Goal: Task Accomplishment & Management: Complete application form

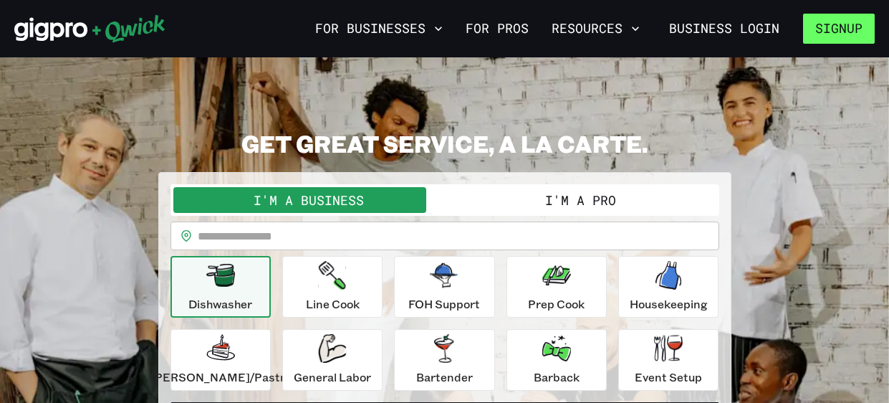
click at [832, 34] on button "Signup" at bounding box center [839, 29] width 72 height 30
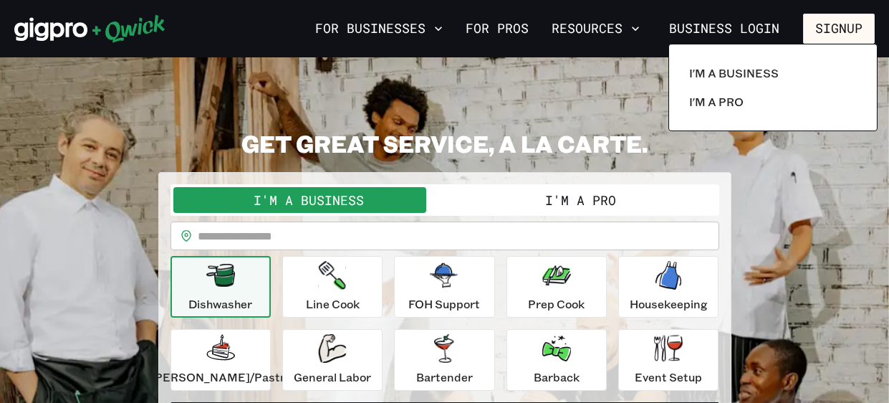
click at [507, 61] on div at bounding box center [444, 201] width 889 height 403
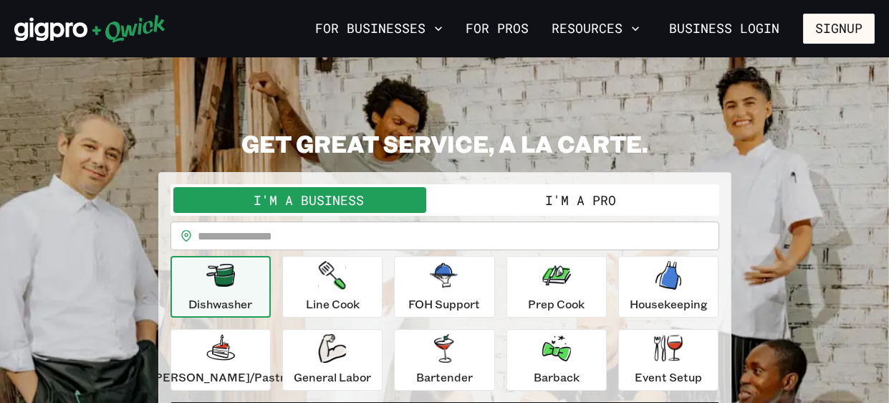
click at [527, 198] on button "I'm a Pro" at bounding box center [581, 200] width 272 height 26
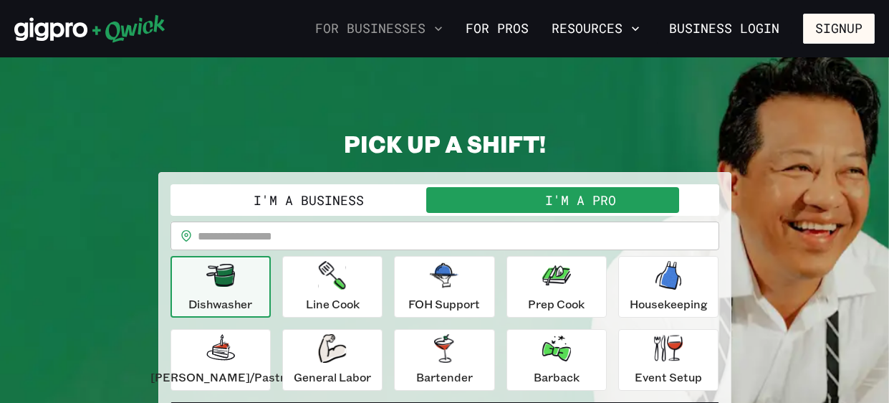
click at [398, 29] on button "For Businesses" at bounding box center [379, 28] width 139 height 24
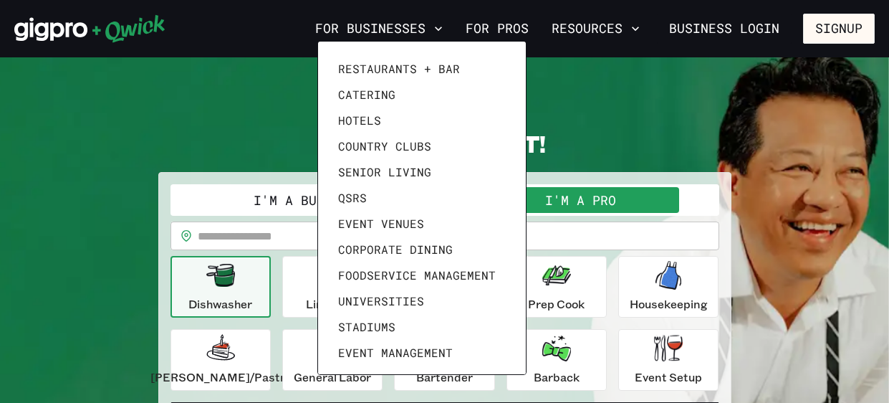
click at [502, 29] on div at bounding box center [444, 201] width 889 height 403
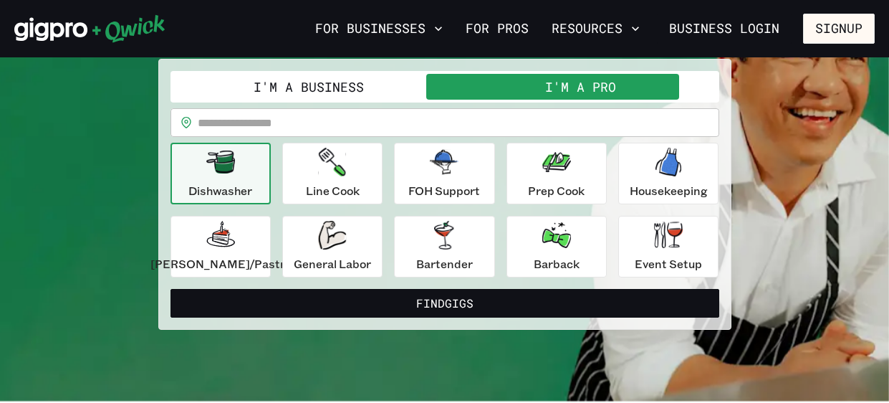
scroll to position [115, 0]
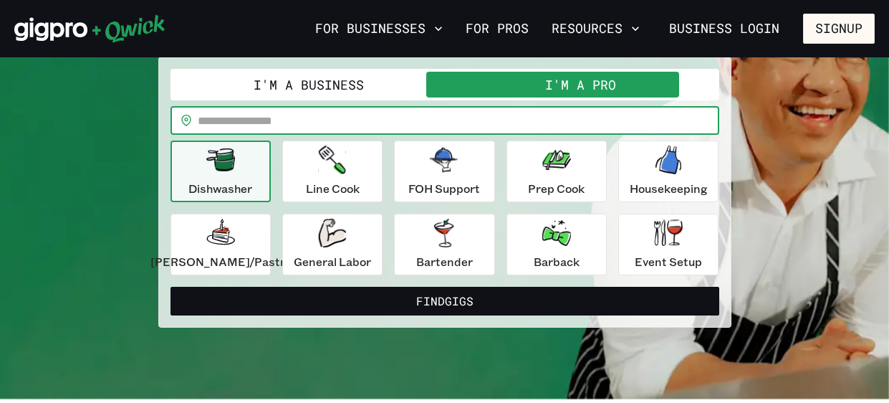
click at [383, 130] on input "text" at bounding box center [459, 120] width 522 height 29
type input "*****"
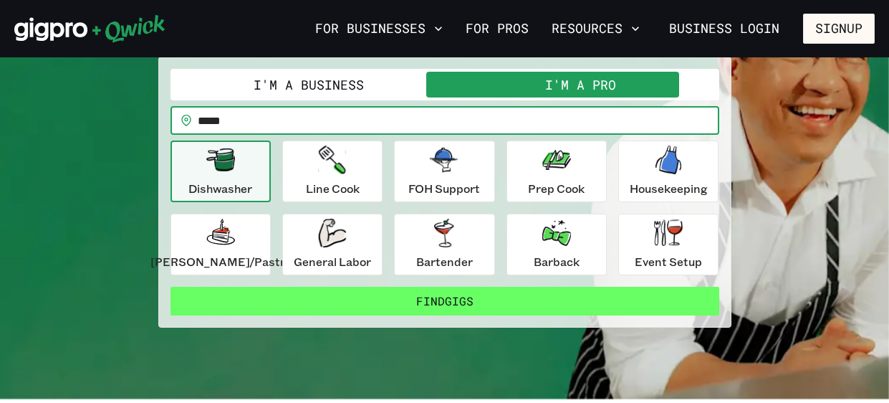
click at [412, 297] on button "Find Gigs" at bounding box center [445, 301] width 549 height 29
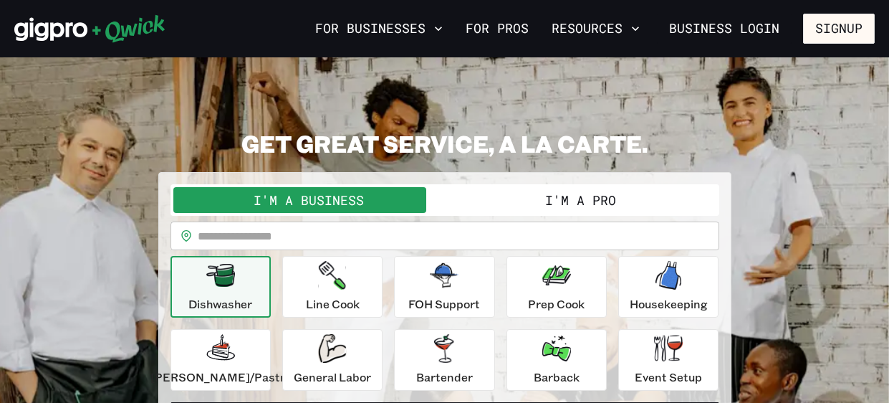
scroll to position [115, 0]
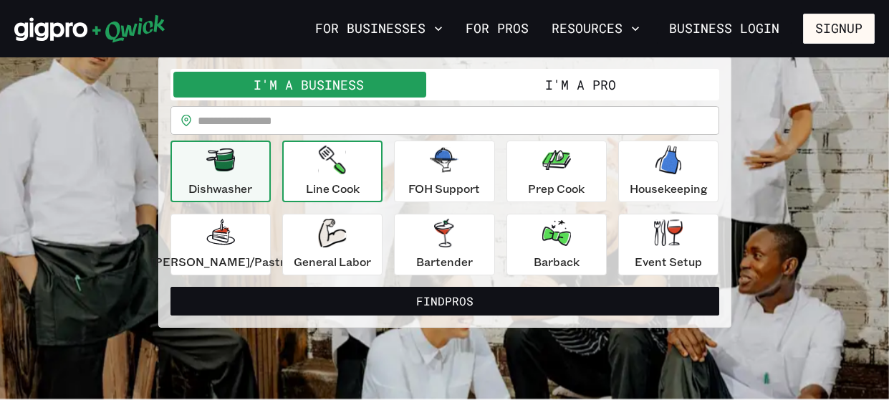
click at [341, 143] on button "Line Cook" at bounding box center [332, 171] width 100 height 62
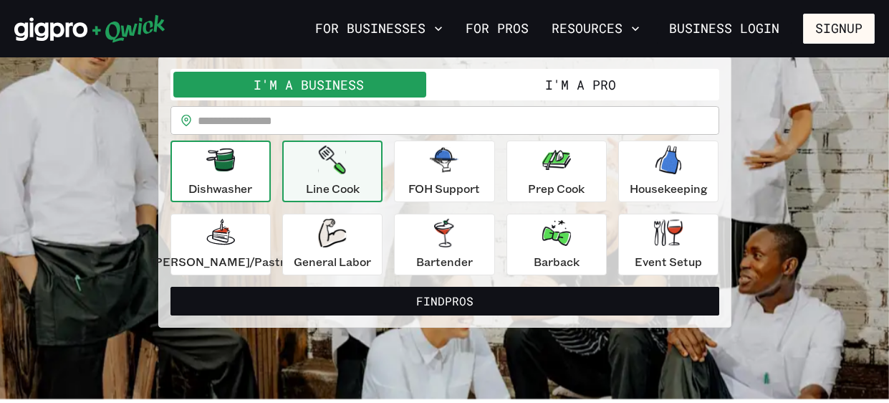
click at [270, 169] on button "Dishwasher" at bounding box center [221, 171] width 100 height 62
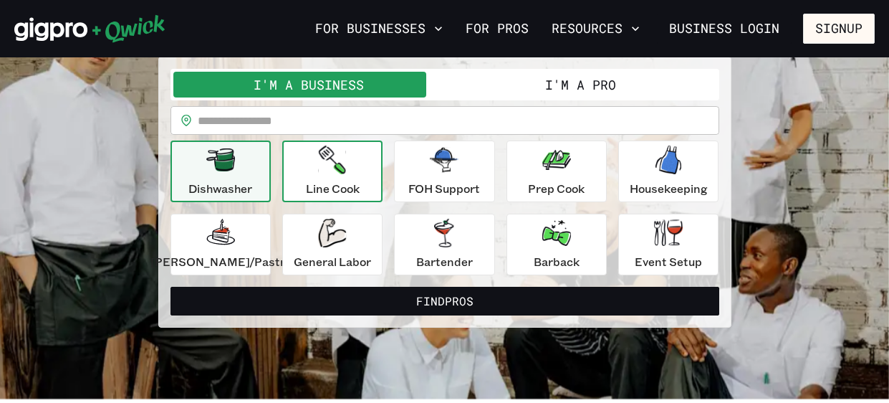
click at [342, 186] on p "Line Cook" at bounding box center [333, 188] width 54 height 17
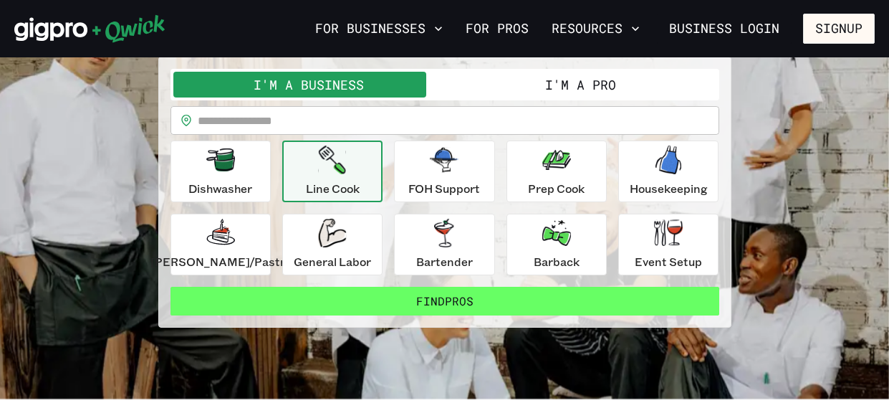
click at [418, 295] on button "Find Pros" at bounding box center [445, 301] width 549 height 29
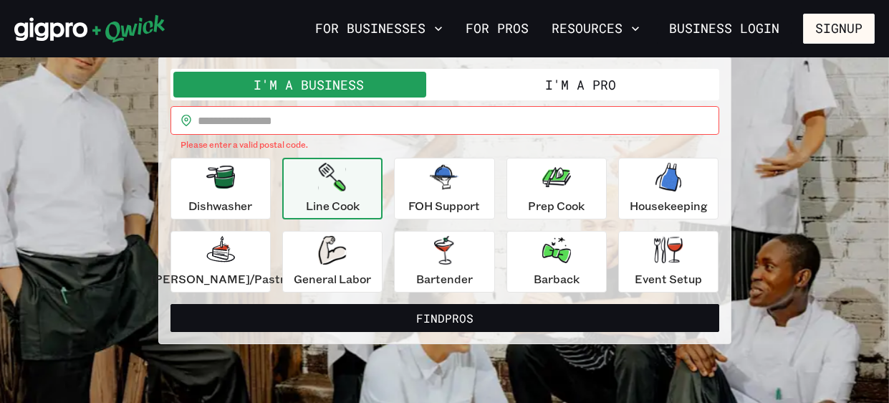
click at [357, 125] on input "text" at bounding box center [459, 120] width 522 height 29
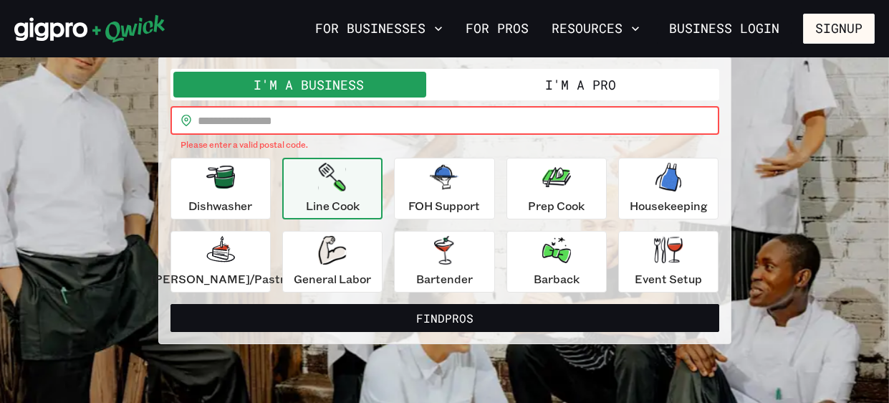
type input "*****"
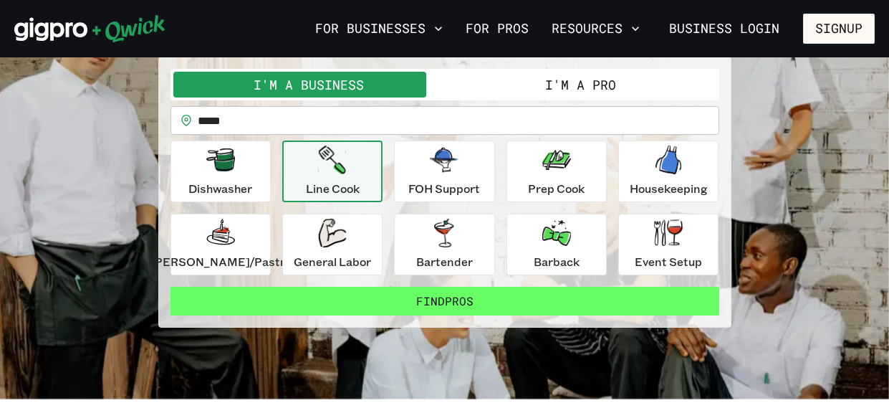
click at [438, 292] on button "Find Pros" at bounding box center [445, 301] width 549 height 29
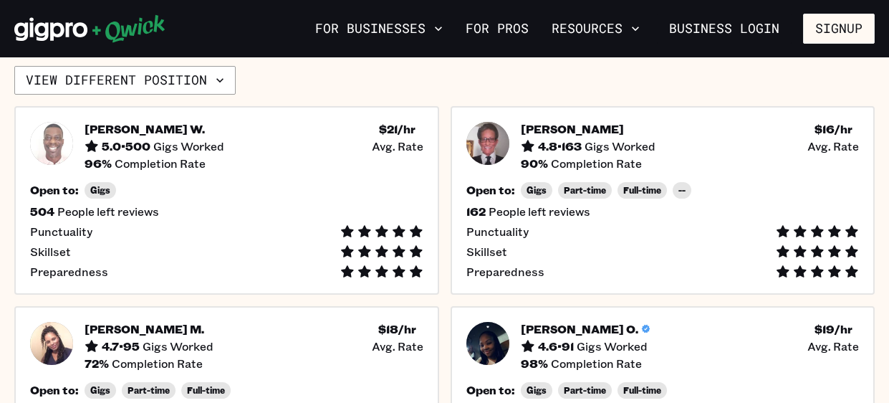
scroll to position [355, 0]
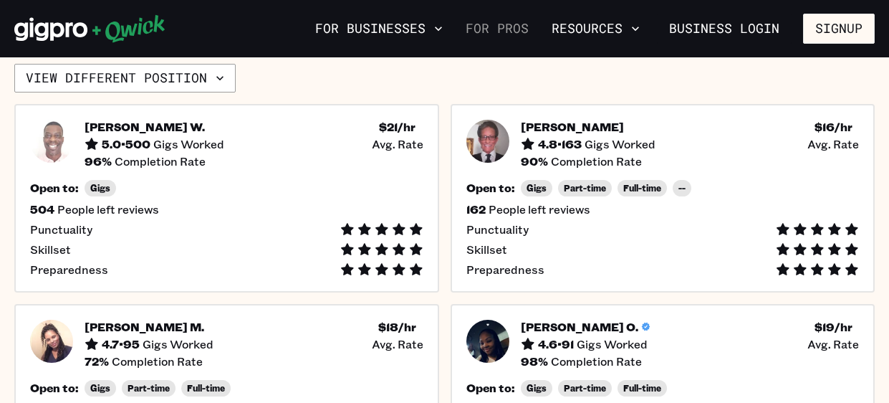
click at [509, 30] on link "For Pros" at bounding box center [497, 28] width 75 height 24
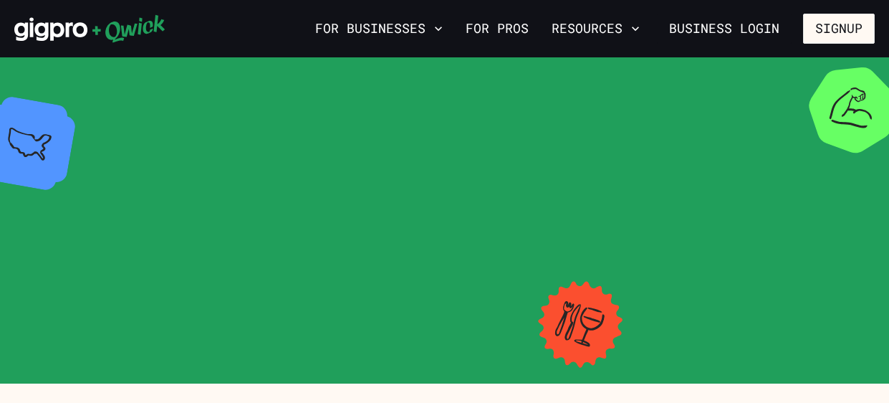
scroll to position [355, 0]
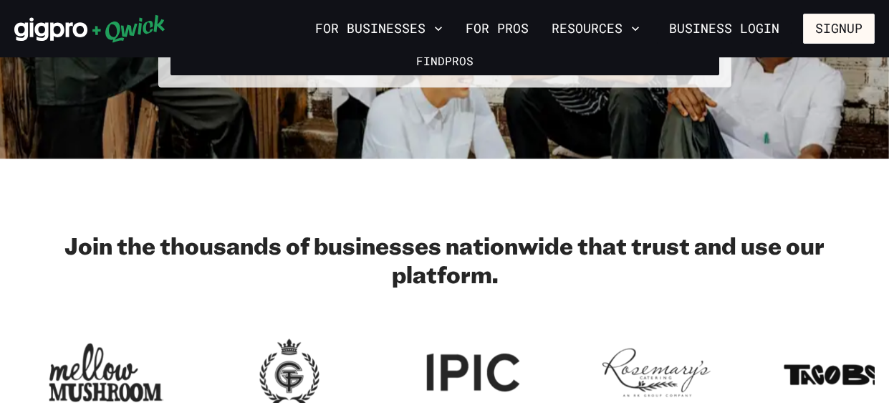
scroll to position [115, 0]
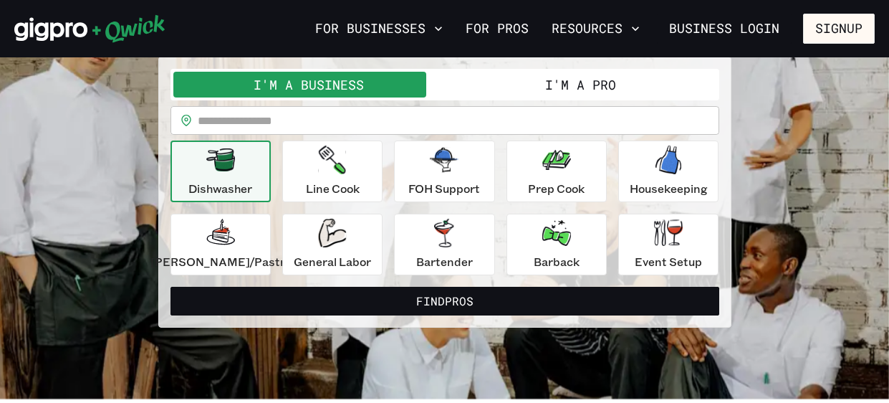
click at [500, 72] on button "I'm a Pro" at bounding box center [581, 85] width 272 height 26
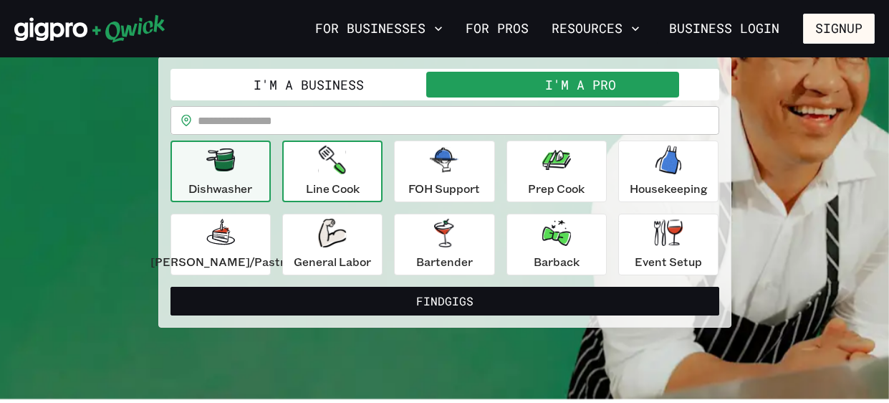
click at [348, 199] on button "Line Cook" at bounding box center [332, 171] width 100 height 62
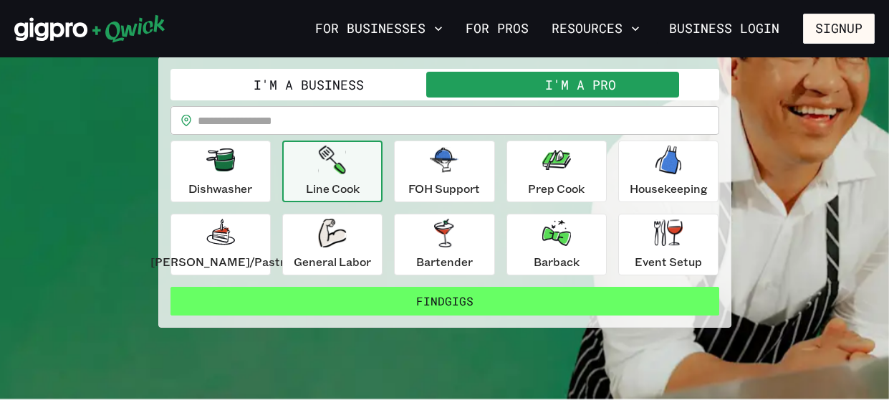
click at [435, 307] on button "Find Gigs" at bounding box center [445, 301] width 549 height 29
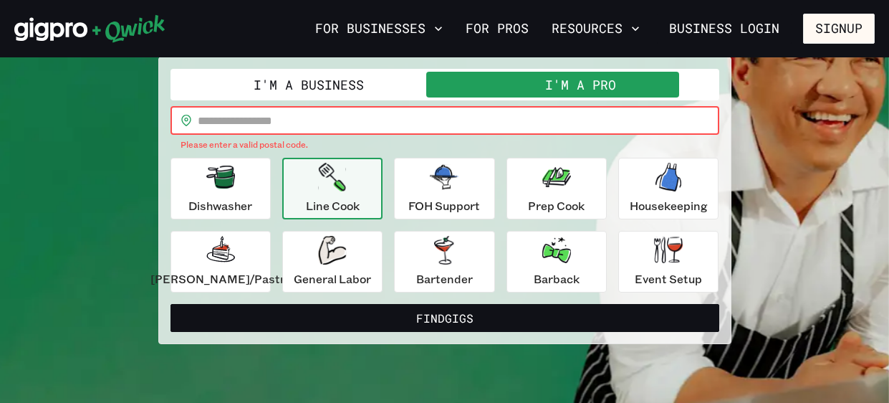
click at [418, 118] on input "text" at bounding box center [459, 120] width 522 height 29
type input "*****"
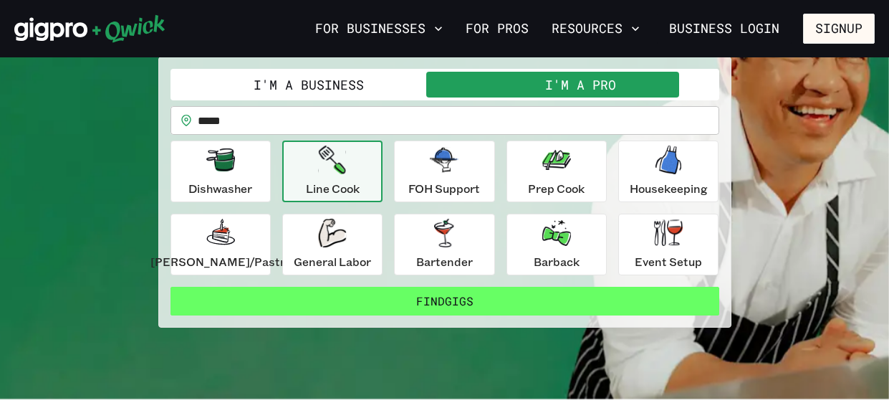
click at [436, 294] on button "Find Gigs" at bounding box center [445, 301] width 549 height 29
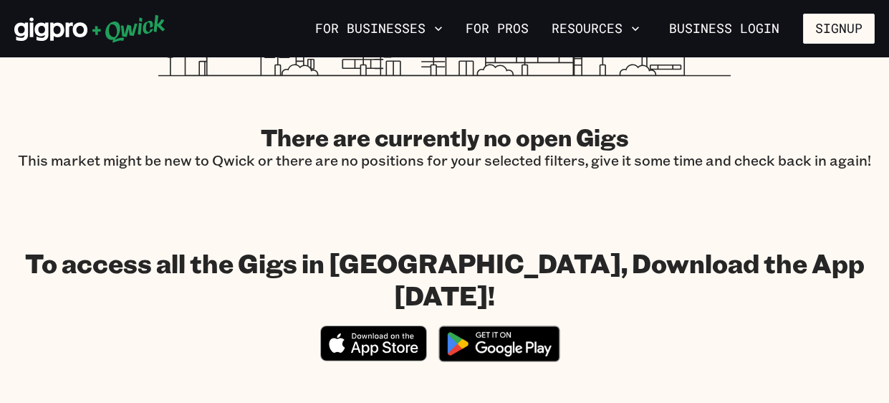
scroll to position [582, 0]
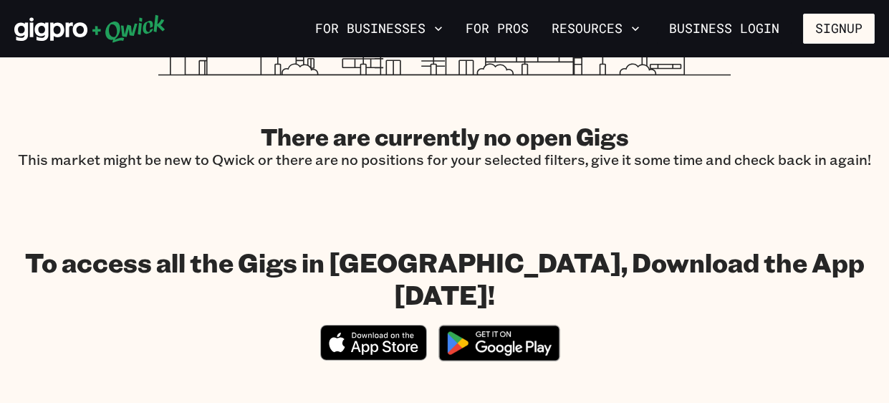
click at [474, 316] on img at bounding box center [499, 343] width 139 height 54
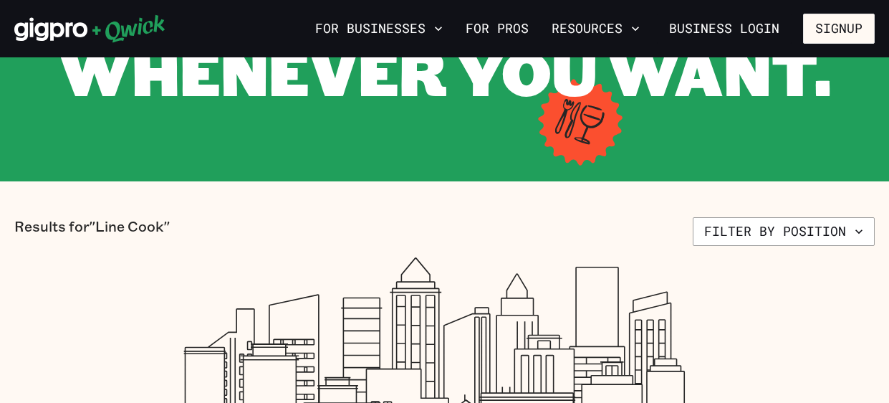
scroll to position [183, 0]
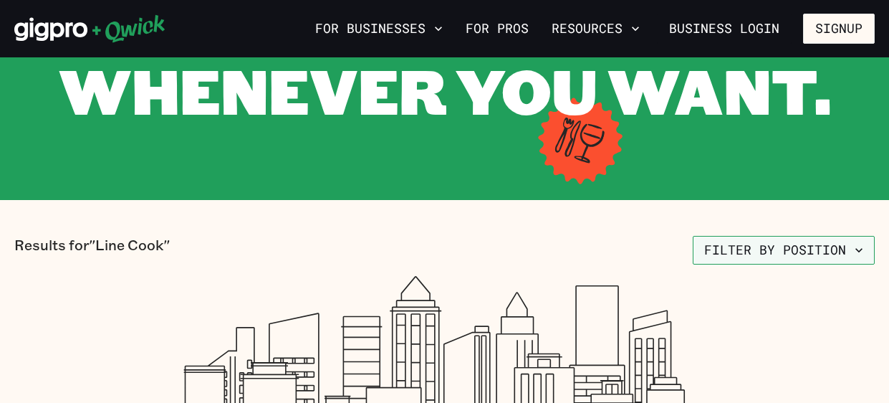
click at [766, 257] on button "Filter by position" at bounding box center [784, 250] width 182 height 29
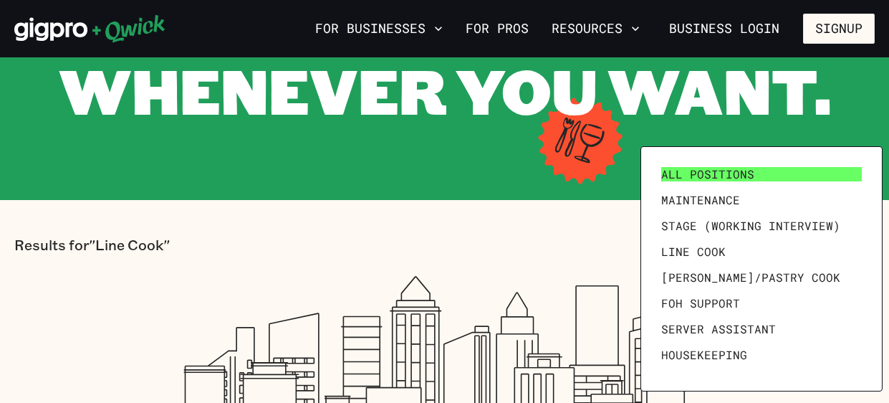
click at [719, 173] on span "All Positions" at bounding box center [707, 174] width 93 height 14
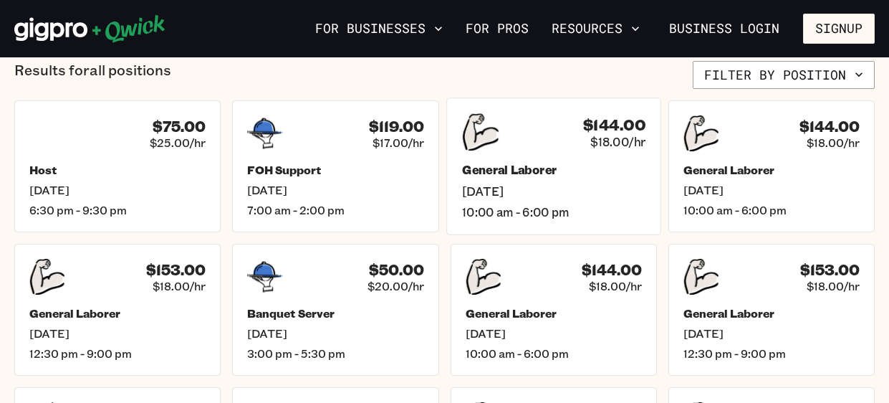
scroll to position [551, 0]
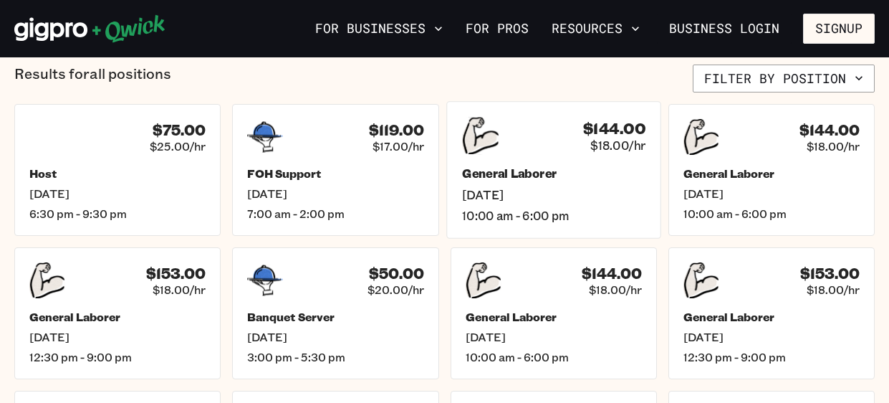
click at [606, 183] on div "General Laborer [DATE] 10:00 am - 6:00 pm" at bounding box center [553, 194] width 183 height 57
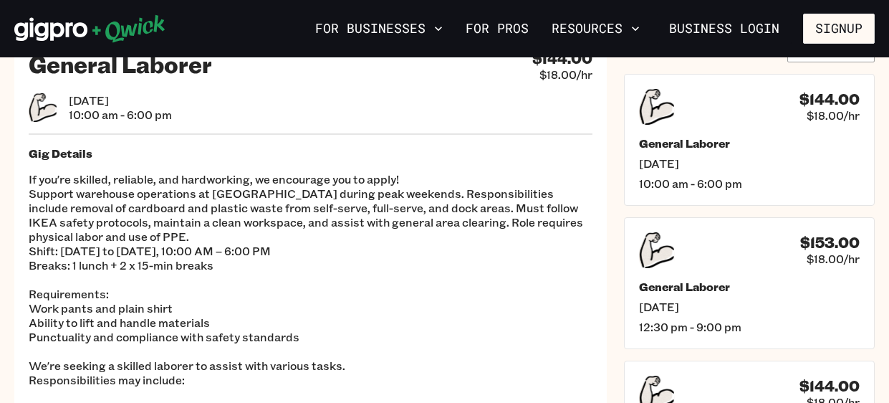
scroll to position [38, 0]
